Goal: Task Accomplishment & Management: Manage account settings

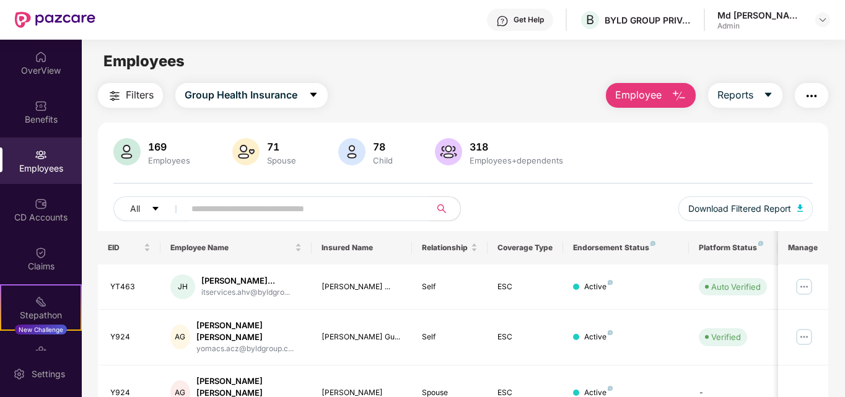
click at [647, 97] on span "Employee" at bounding box center [638, 94] width 46 height 15
click at [631, 188] on div "169 Employees 71 Spouse 78 Child 318 Employees+dependents All Download Filtered…" at bounding box center [463, 184] width 731 height 93
click at [768, 92] on icon "caret-down" at bounding box center [768, 95] width 10 height 10
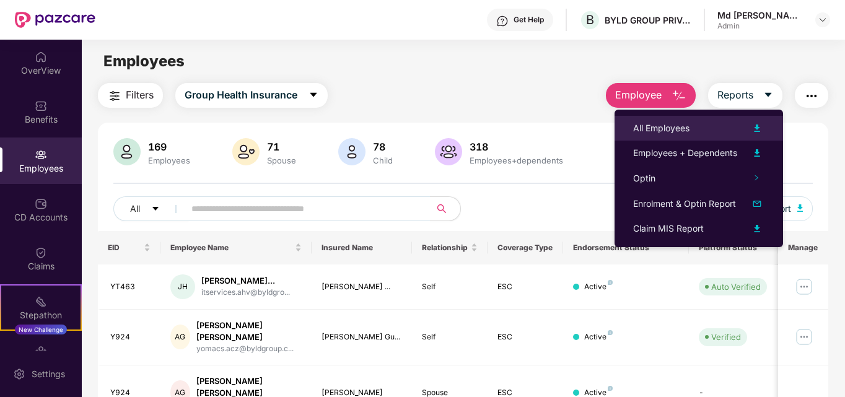
click at [659, 127] on div "All Employees" at bounding box center [661, 128] width 56 height 14
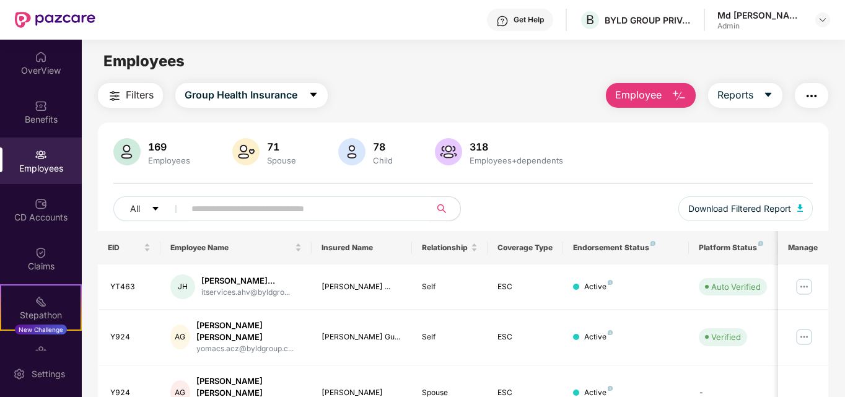
click at [275, 208] on input "text" at bounding box center [302, 209] width 222 height 19
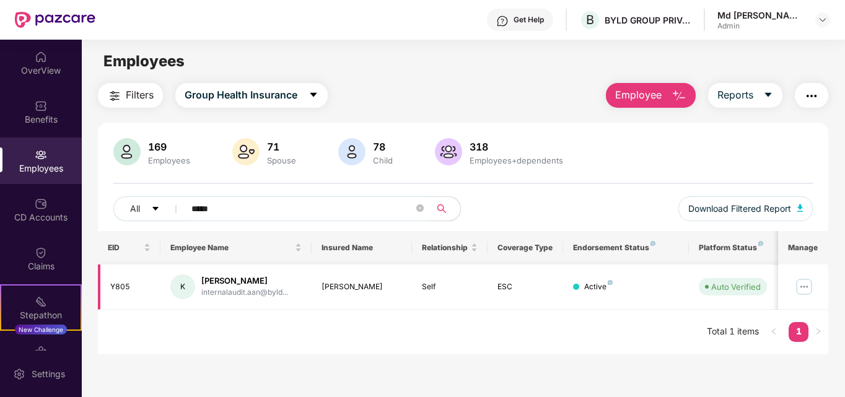
type input "*****"
click at [806, 288] on img at bounding box center [804, 287] width 20 height 20
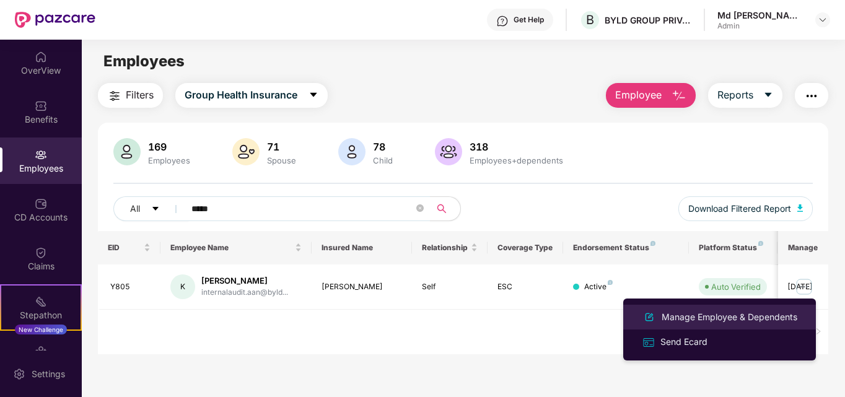
click at [701, 318] on div "Manage Employee & Dependents" at bounding box center [729, 317] width 141 height 14
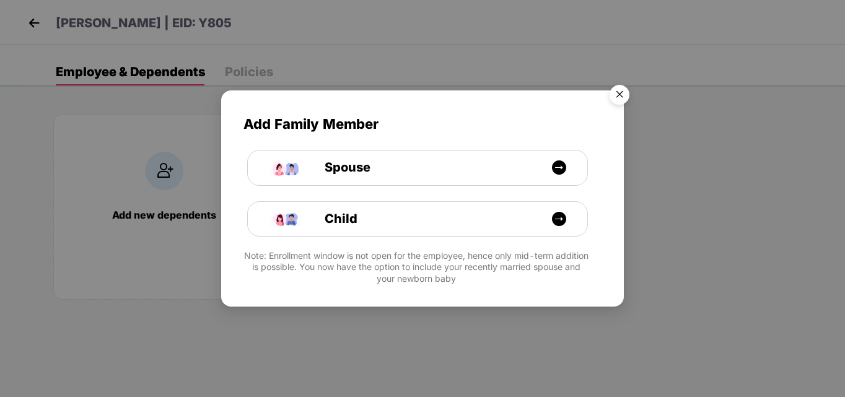
click at [620, 99] on img "Close" at bounding box center [619, 96] width 35 height 35
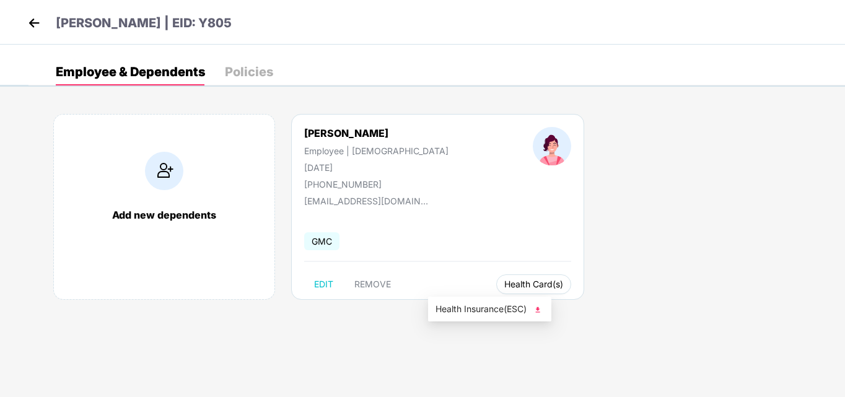
click at [504, 281] on span "Health Card(s)" at bounding box center [533, 284] width 59 height 6
click at [393, 155] on div "[PERSON_NAME] Employee | [DEMOGRAPHIC_DATA] [DATE] [PHONE_NUMBER]" at bounding box center [376, 158] width 229 height 63
click at [243, 72] on div "Policies" at bounding box center [249, 72] width 48 height 12
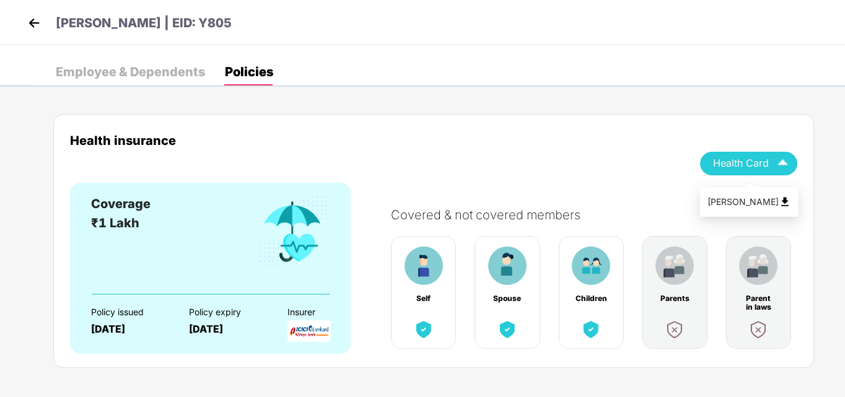
click at [786, 204] on img at bounding box center [785, 202] width 12 height 12
drag, startPoint x: 808, startPoint y: 52, endPoint x: 808, endPoint y: 62, distance: 9.9
click at [808, 52] on div "Employee & Dependents Policies Add new dependents [PERSON_NAME] Employee | [DEM…" at bounding box center [422, 66] width 845 height 42
click at [784, 203] on img at bounding box center [785, 202] width 12 height 12
